Goal: Task Accomplishment & Management: Complete application form

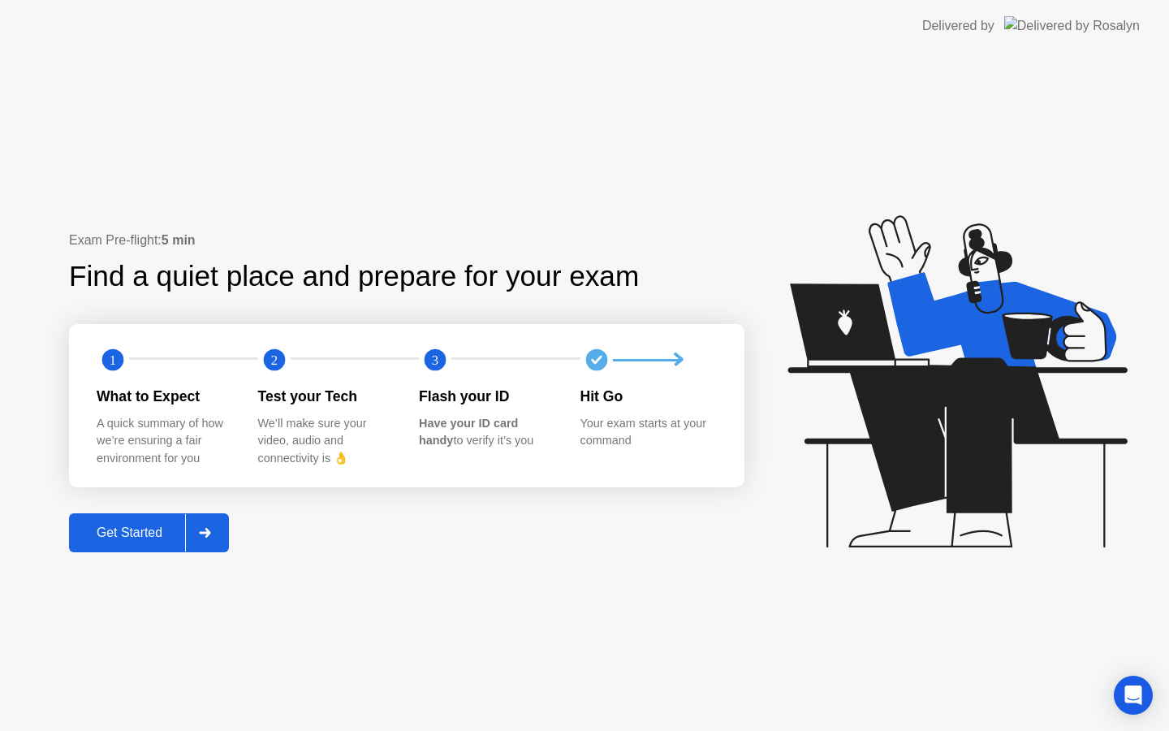
click at [167, 525] on div "Get Started" at bounding box center [129, 532] width 111 height 15
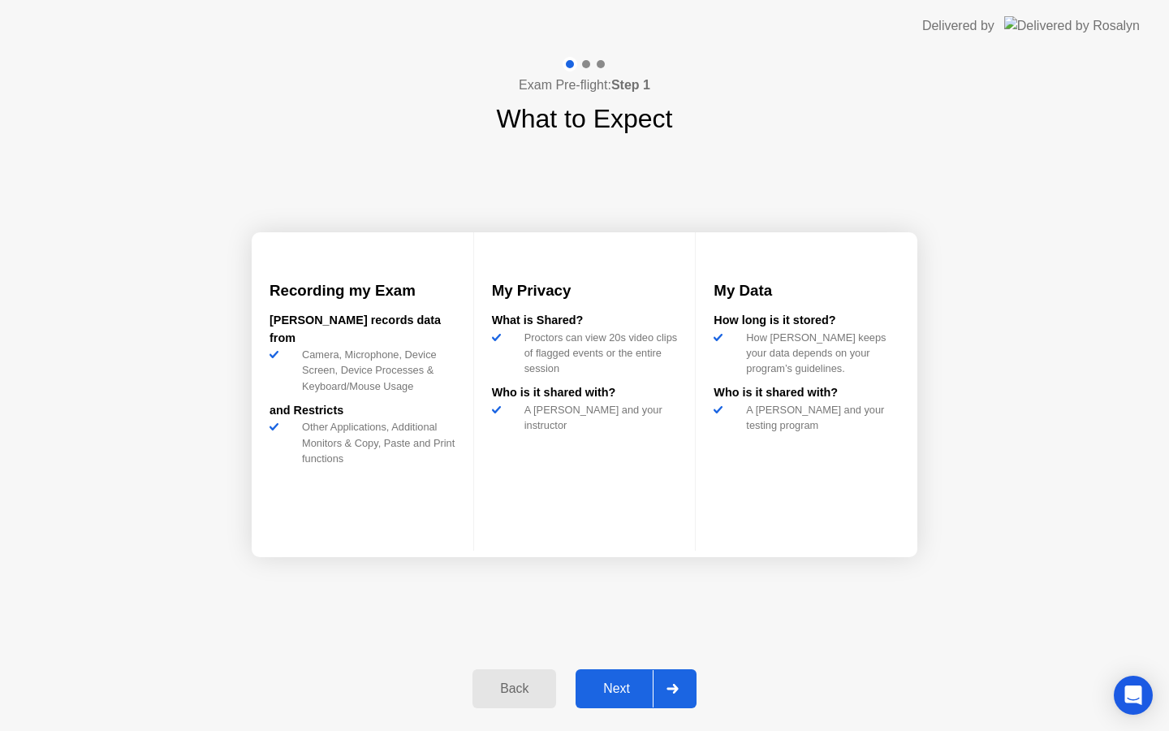
click at [623, 691] on div "Next" at bounding box center [616, 688] width 72 height 15
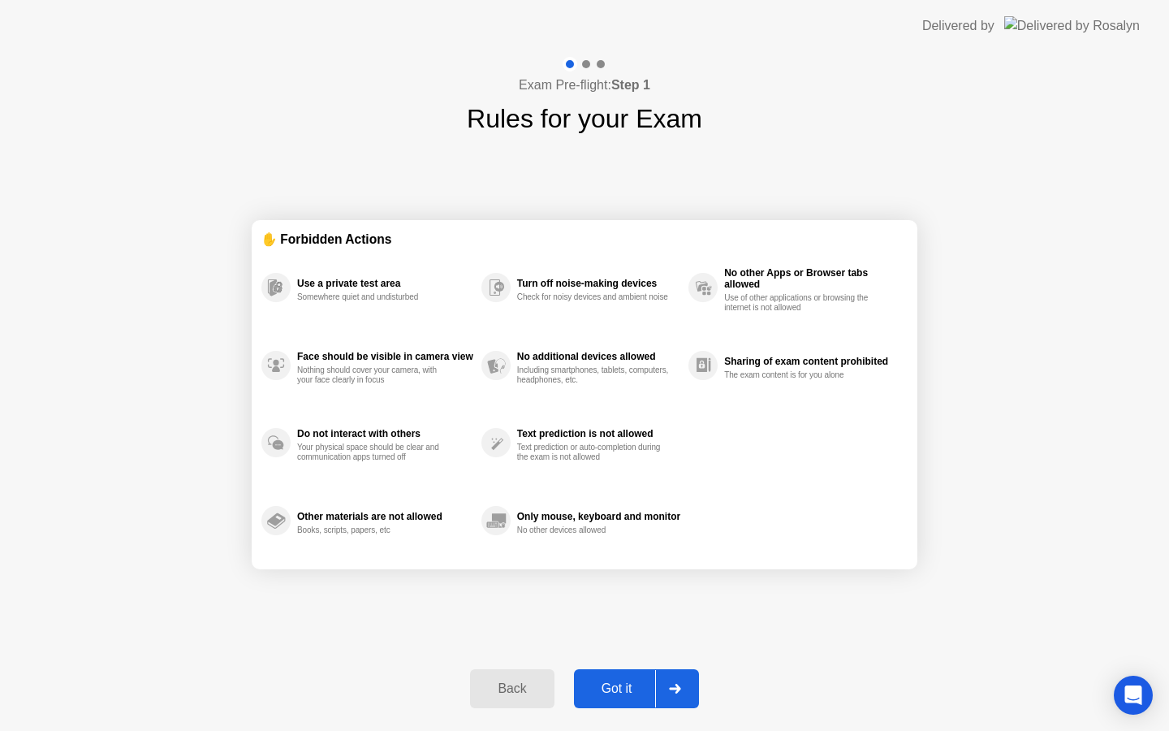
click at [623, 690] on div "Got it" at bounding box center [617, 688] width 76 height 15
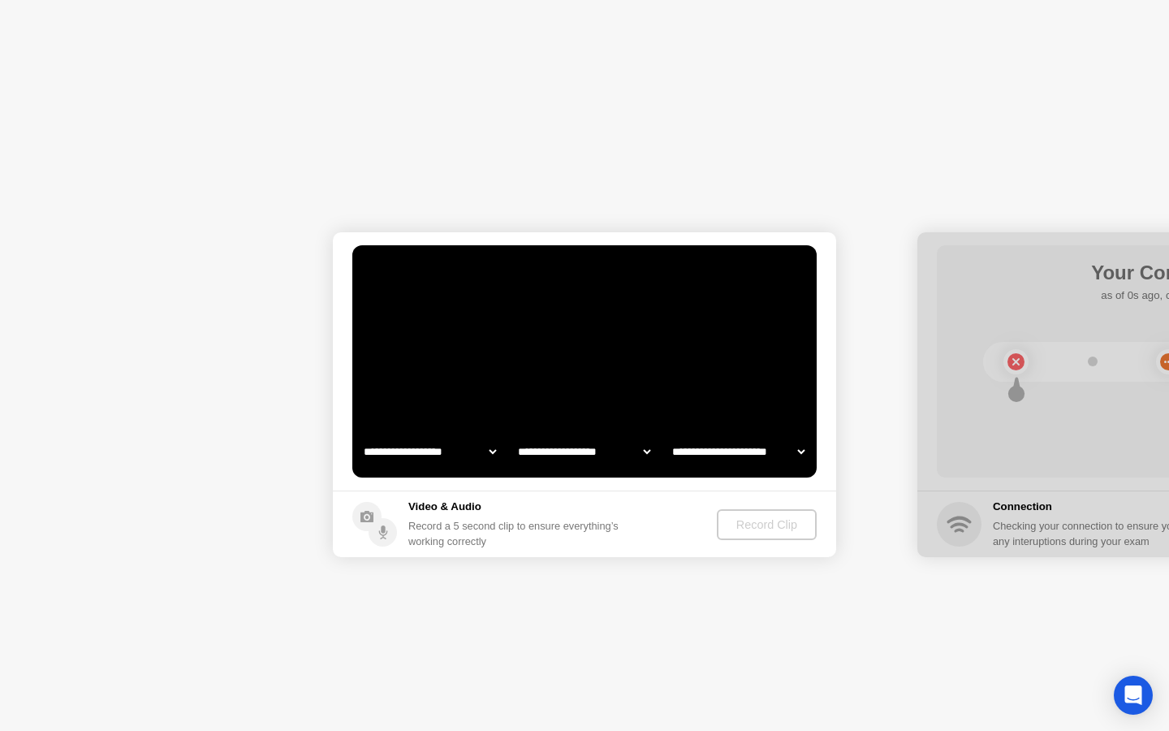
select select "**********"
select select "*******"
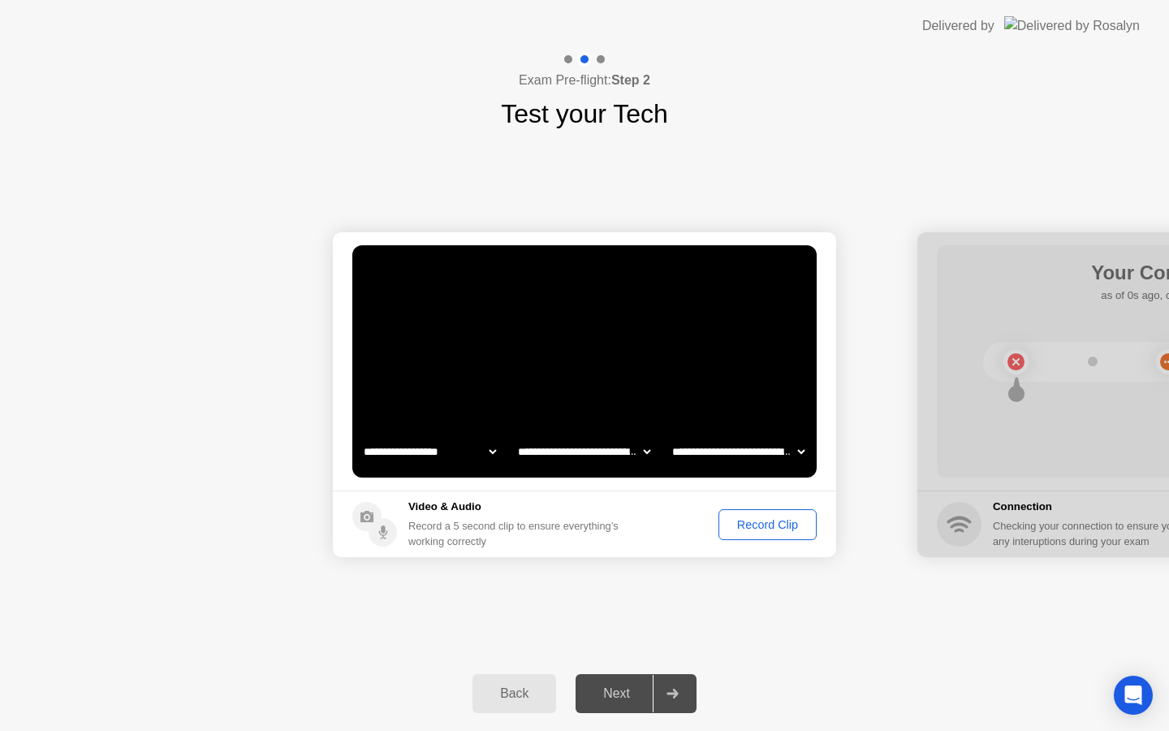
click at [744, 527] on div "Record Clip" at bounding box center [767, 524] width 87 height 13
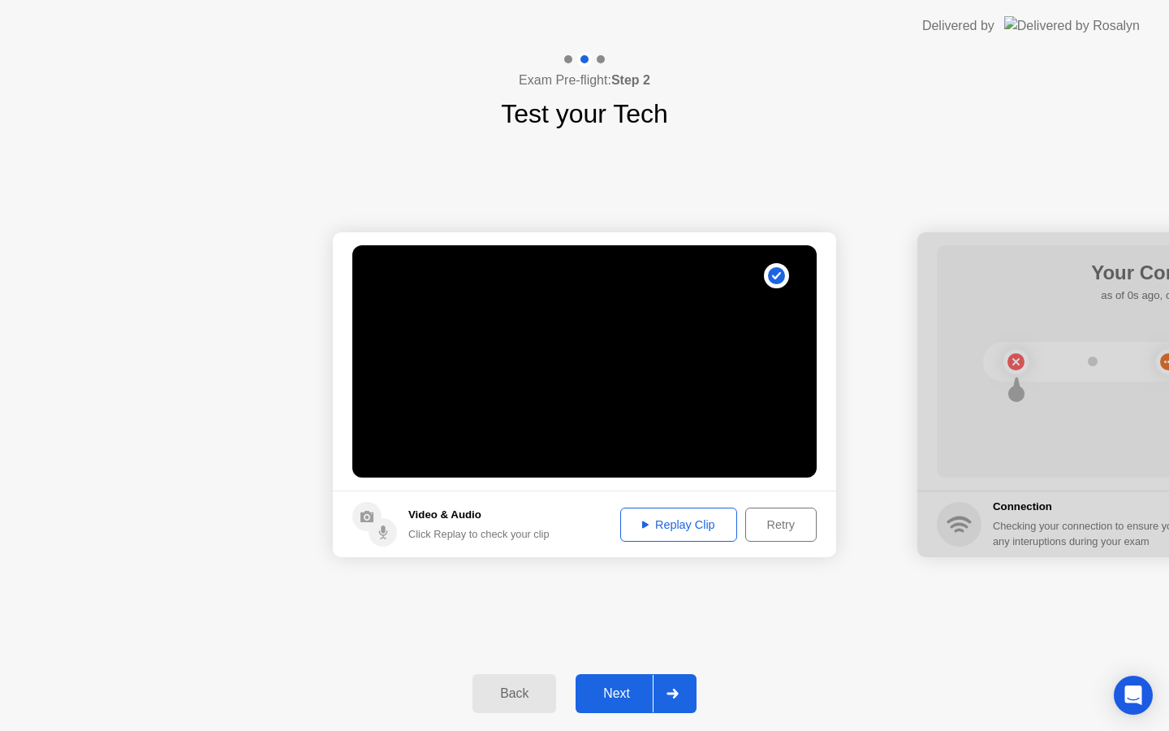
click at [632, 682] on button "Next" at bounding box center [636, 693] width 121 height 39
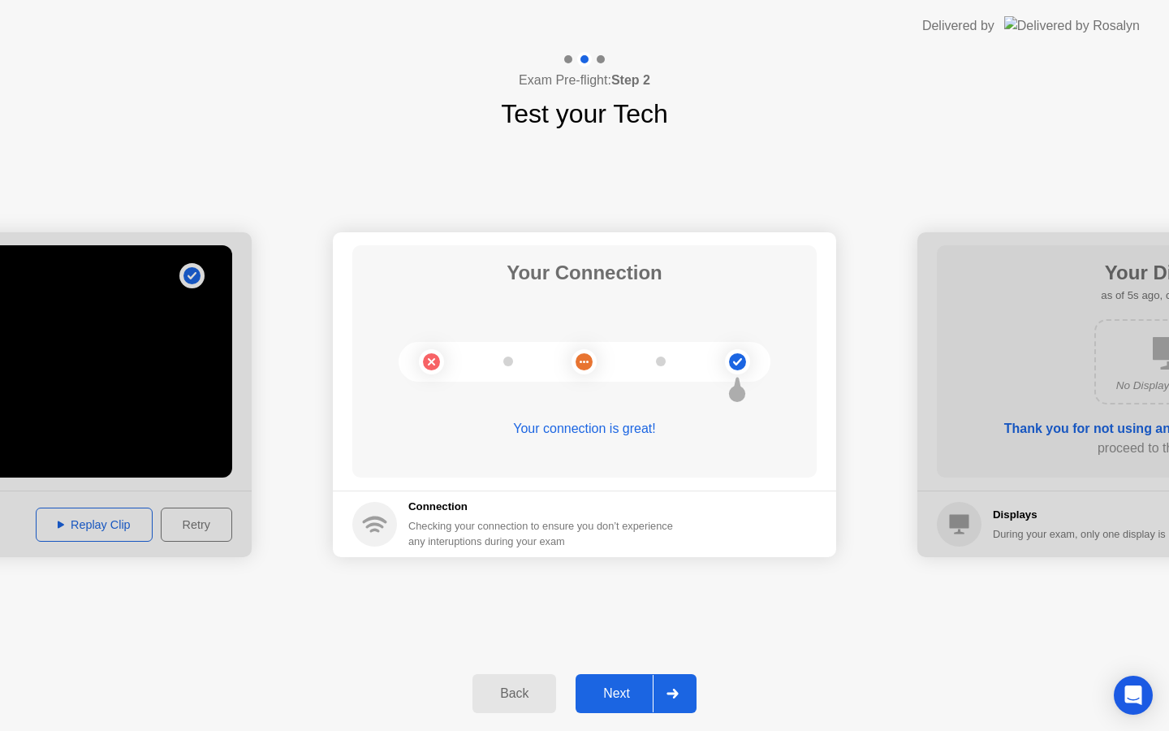
click at [632, 682] on button "Next" at bounding box center [636, 693] width 121 height 39
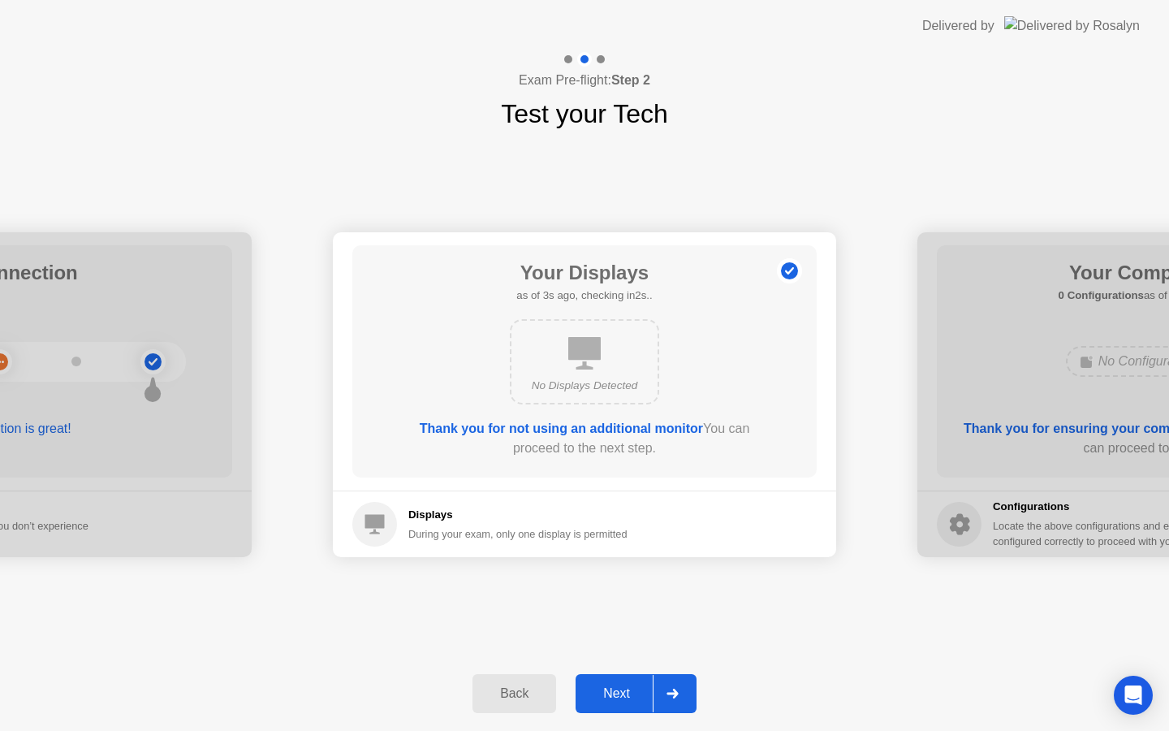
click at [632, 682] on button "Next" at bounding box center [636, 693] width 121 height 39
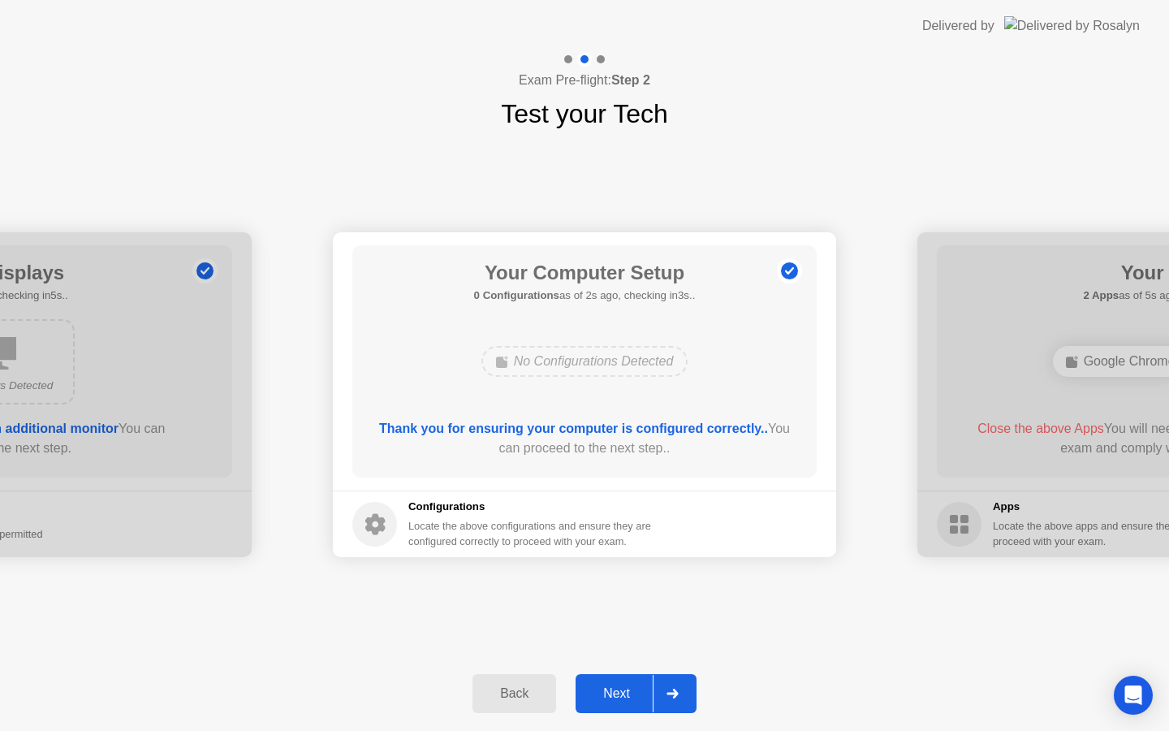
click at [632, 682] on button "Next" at bounding box center [636, 693] width 121 height 39
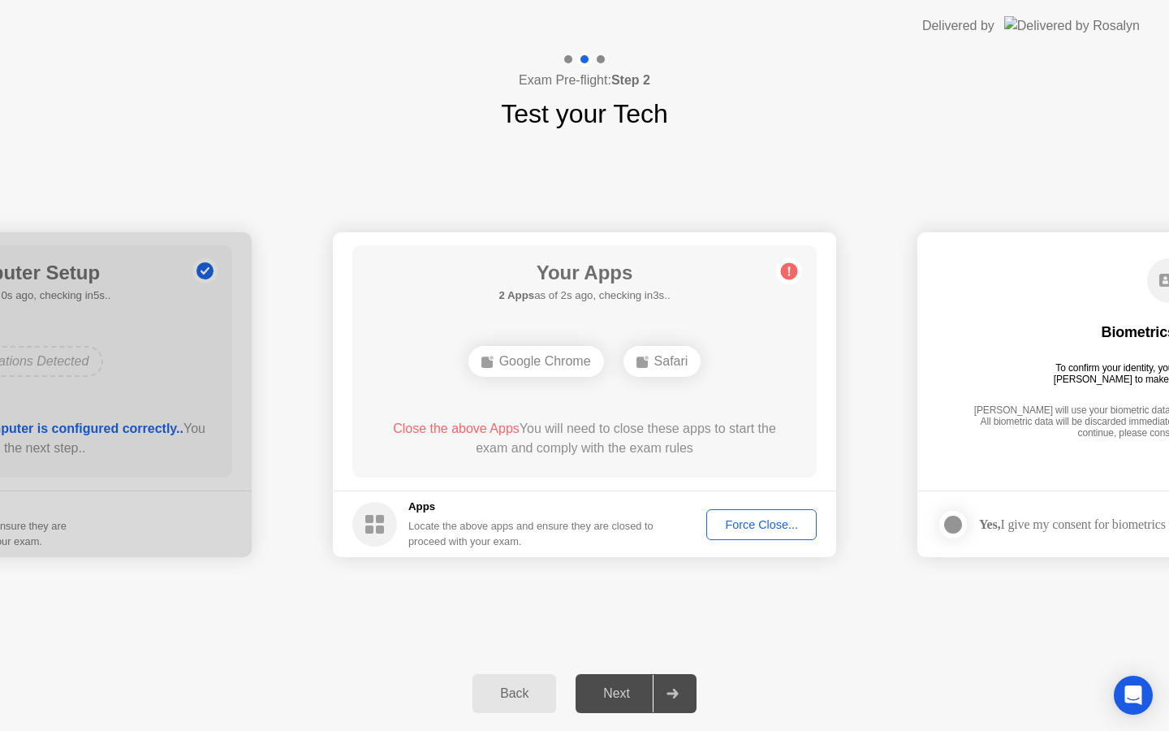
click at [749, 531] on div "Force Close..." at bounding box center [761, 524] width 99 height 13
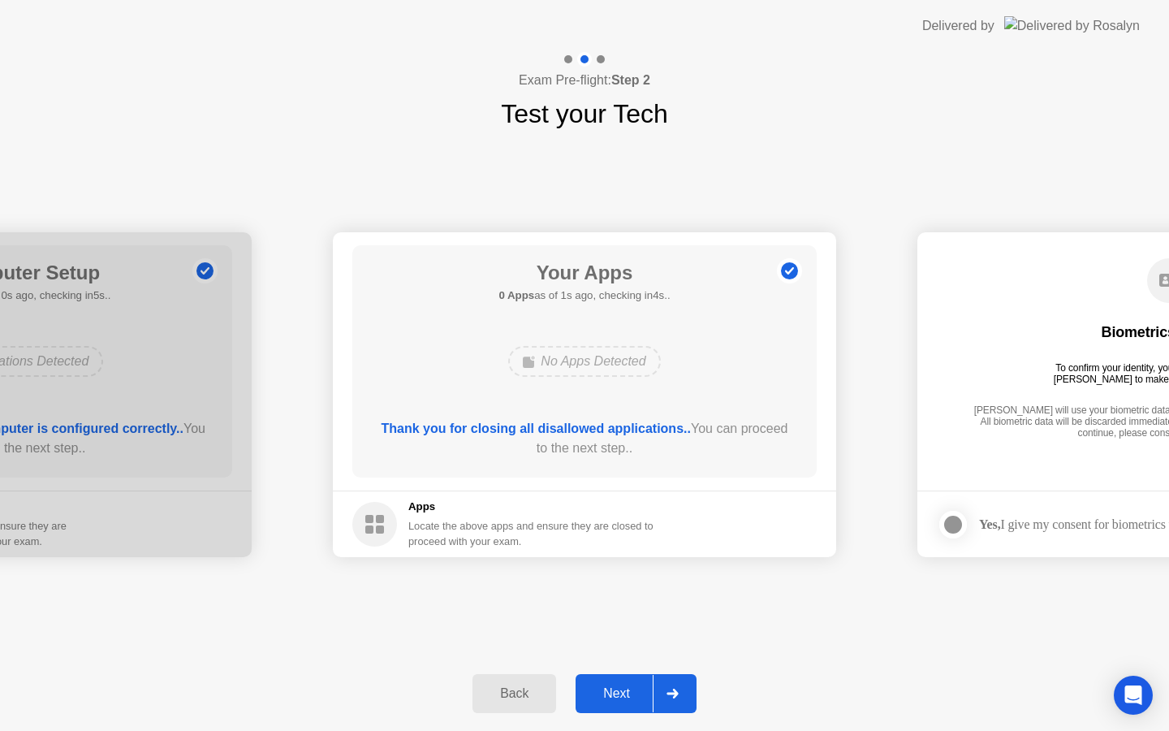
click at [632, 679] on button "Next" at bounding box center [636, 693] width 121 height 39
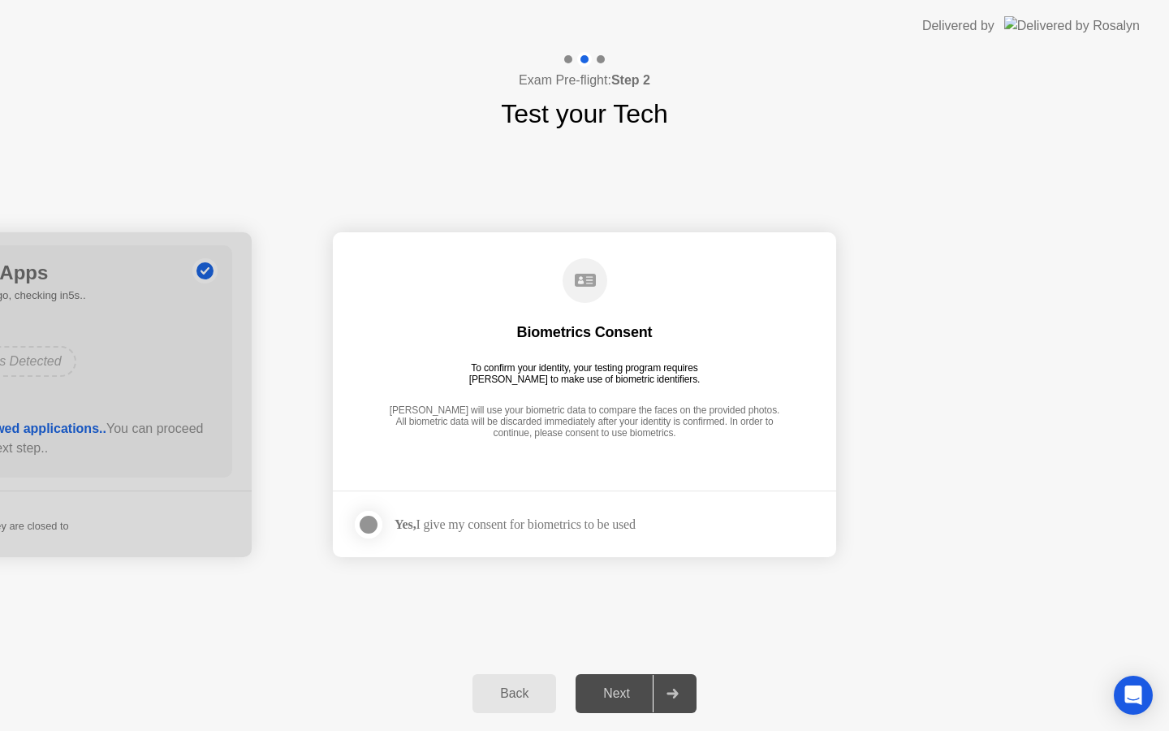
click at [375, 520] on div at bounding box center [368, 524] width 19 height 19
click at [606, 701] on div "Next" at bounding box center [616, 693] width 72 height 15
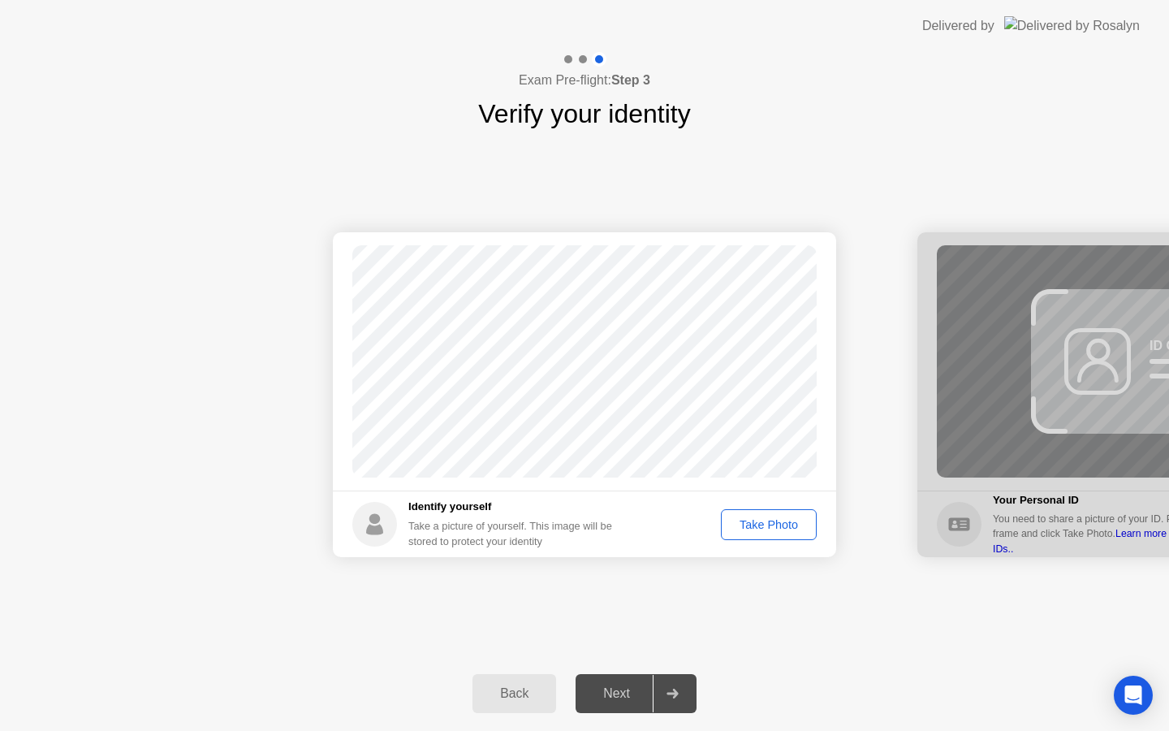
click at [765, 531] on div "Take Photo" at bounding box center [769, 524] width 84 height 13
click at [625, 686] on div "Next" at bounding box center [616, 693] width 72 height 15
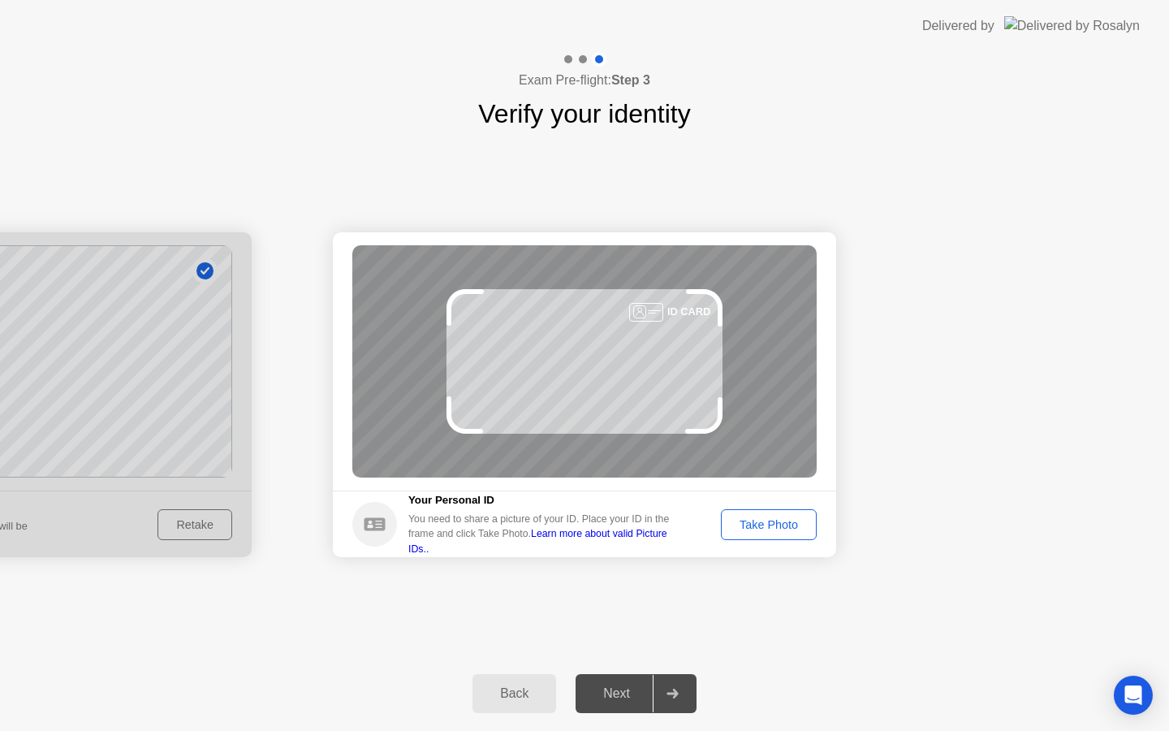
click at [761, 529] on div "Take Photo" at bounding box center [769, 524] width 84 height 13
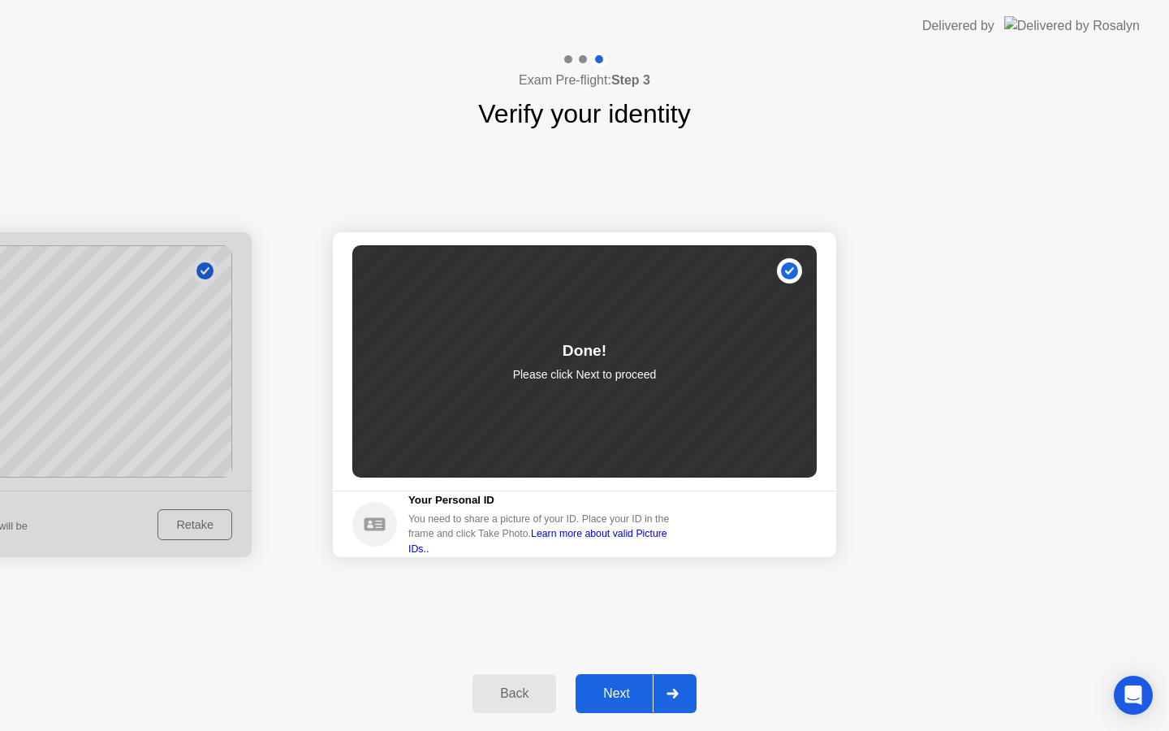
click at [619, 701] on div "Next" at bounding box center [616, 693] width 72 height 15
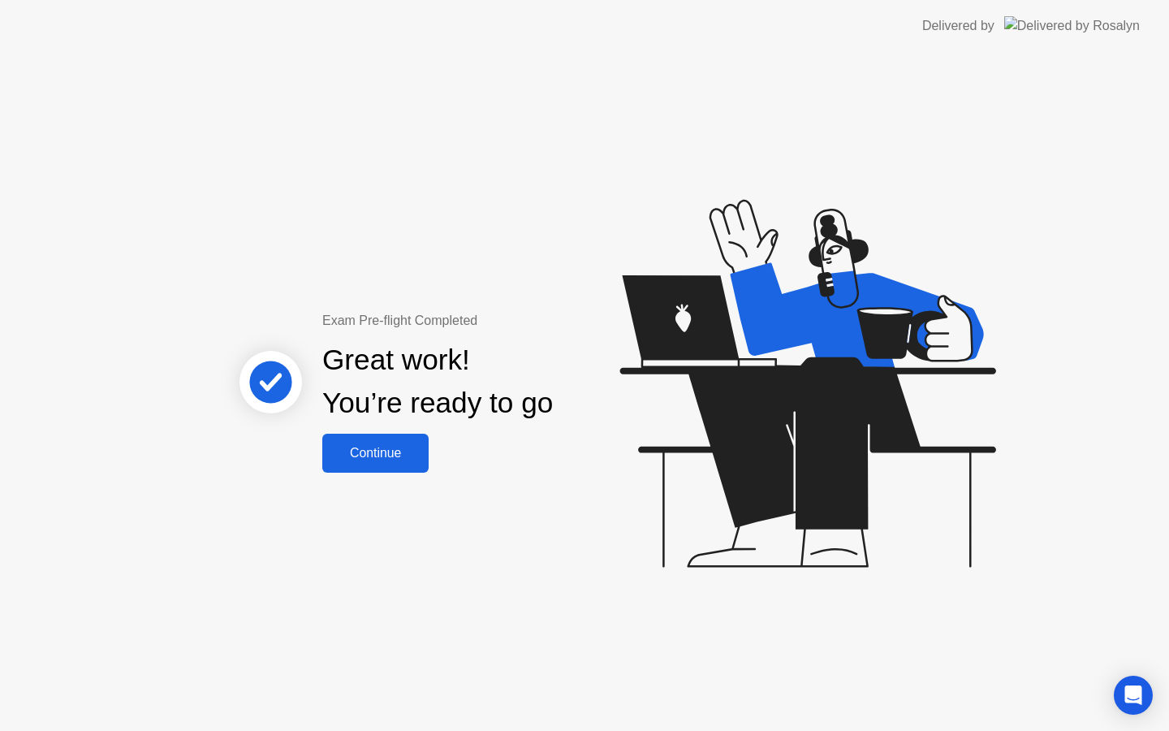
click at [424, 460] on div "Continue" at bounding box center [375, 453] width 97 height 15
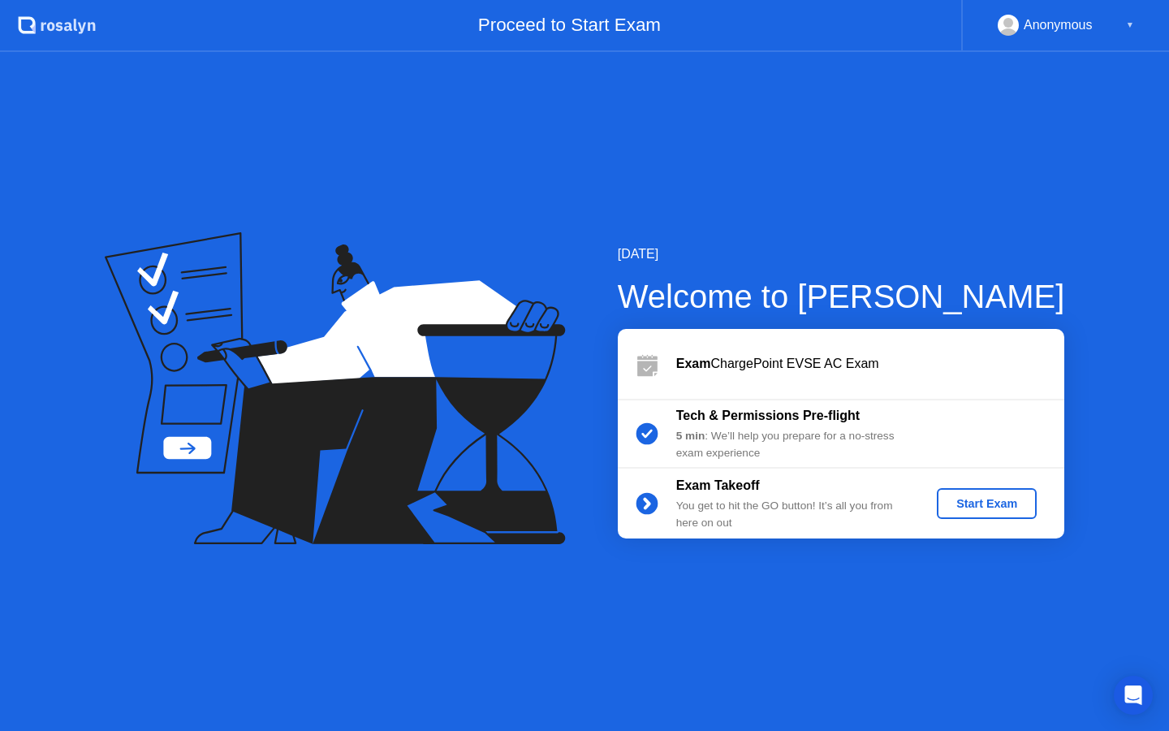
click at [956, 510] on div "Start Exam" at bounding box center [986, 503] width 87 height 13
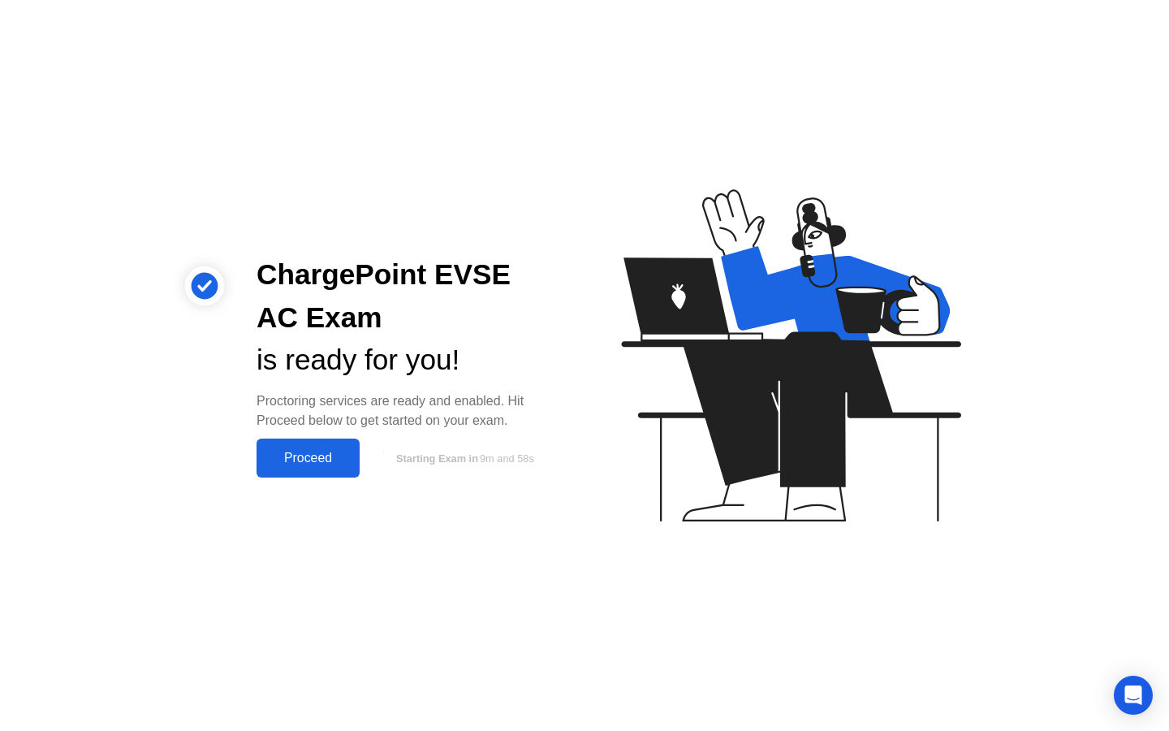
click at [343, 451] on div "Proceed" at bounding box center [307, 458] width 93 height 15
